Goal: Transaction & Acquisition: Purchase product/service

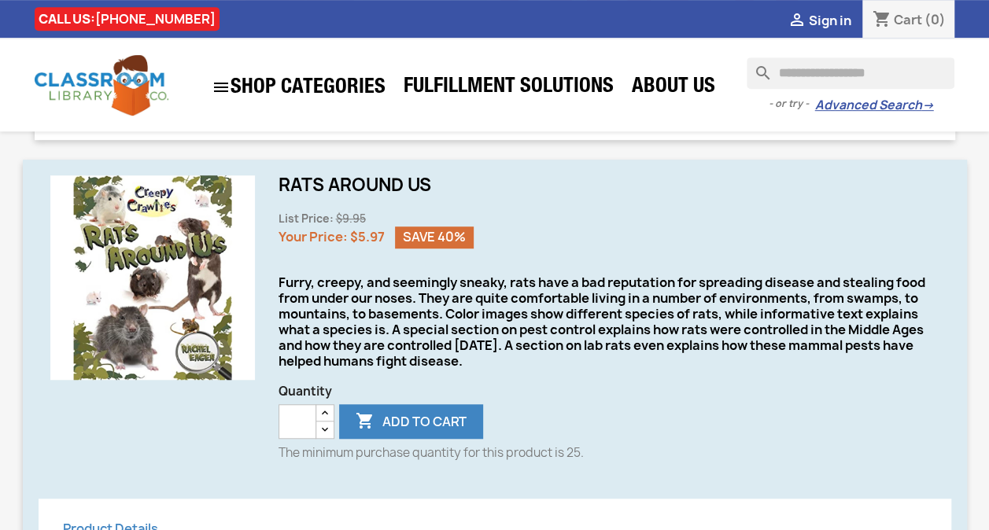
scroll to position [472, 0]
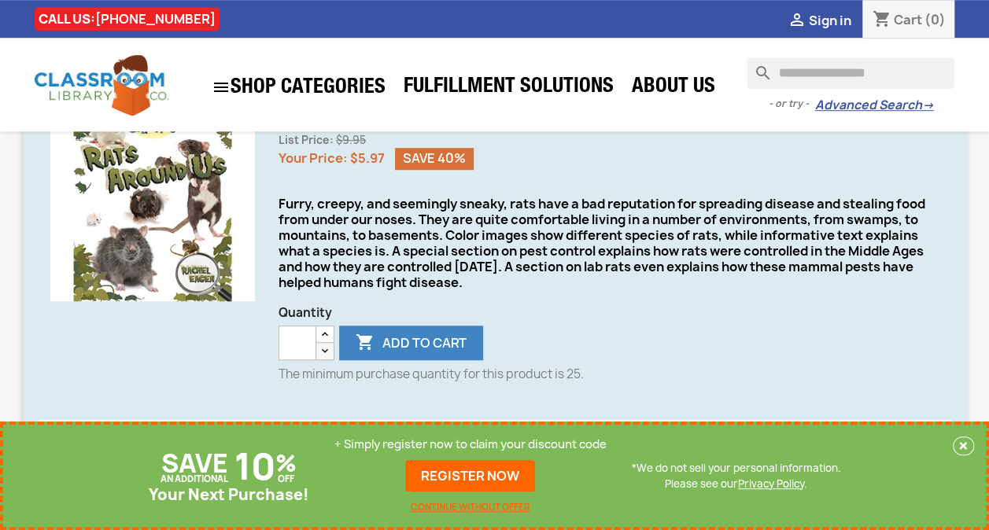
click at [326, 352] on icon "button" at bounding box center [325, 351] width 13 height 13
drag, startPoint x: 326, startPoint y: 349, endPoint x: 324, endPoint y: 334, distance: 15.8
click at [326, 349] on icon "button" at bounding box center [325, 351] width 13 height 13
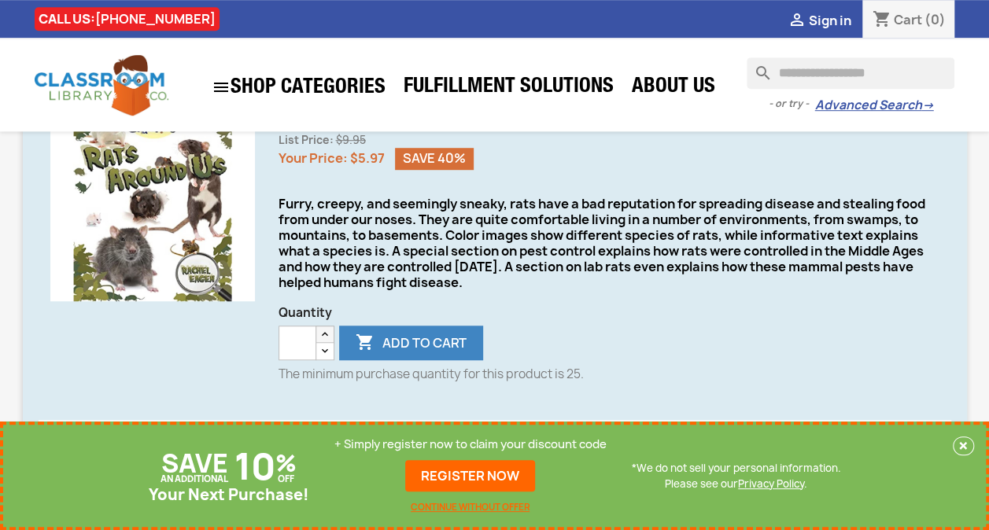
click at [324, 333] on icon "button" at bounding box center [325, 334] width 13 height 13
click at [314, 349] on input "**" at bounding box center [298, 343] width 38 height 35
click at [326, 345] on icon "button" at bounding box center [325, 351] width 13 height 13
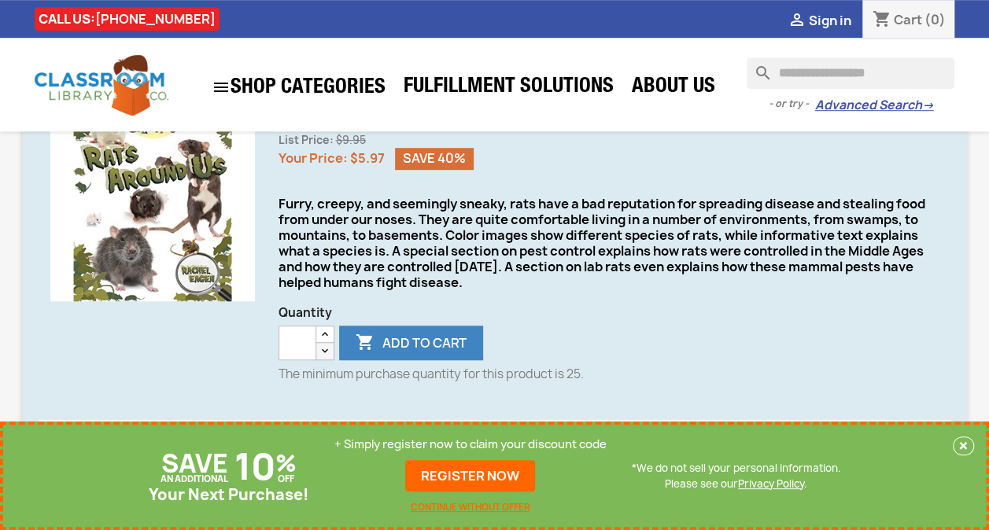
click at [326, 347] on icon "button" at bounding box center [325, 351] width 13 height 13
type input "*"
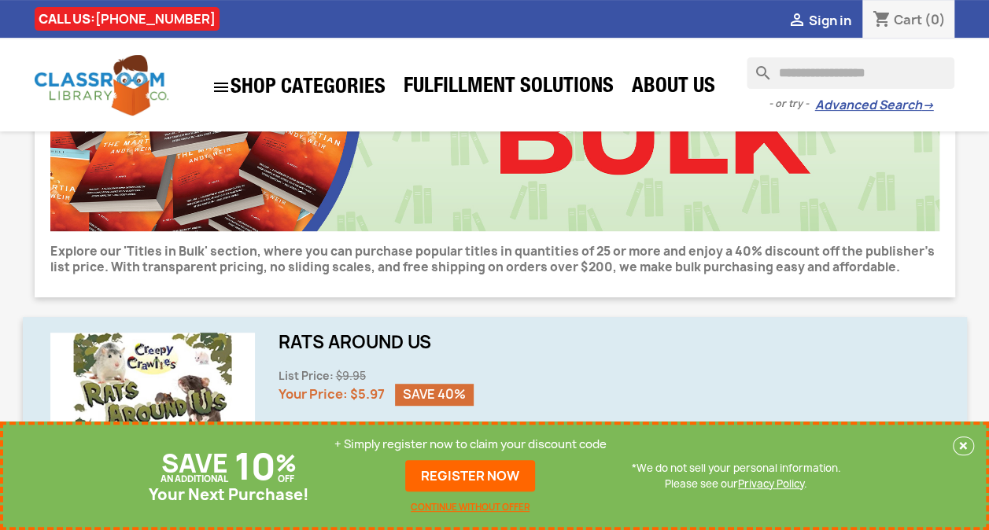
scroll to position [0, 0]
